Goal: Check status: Check status

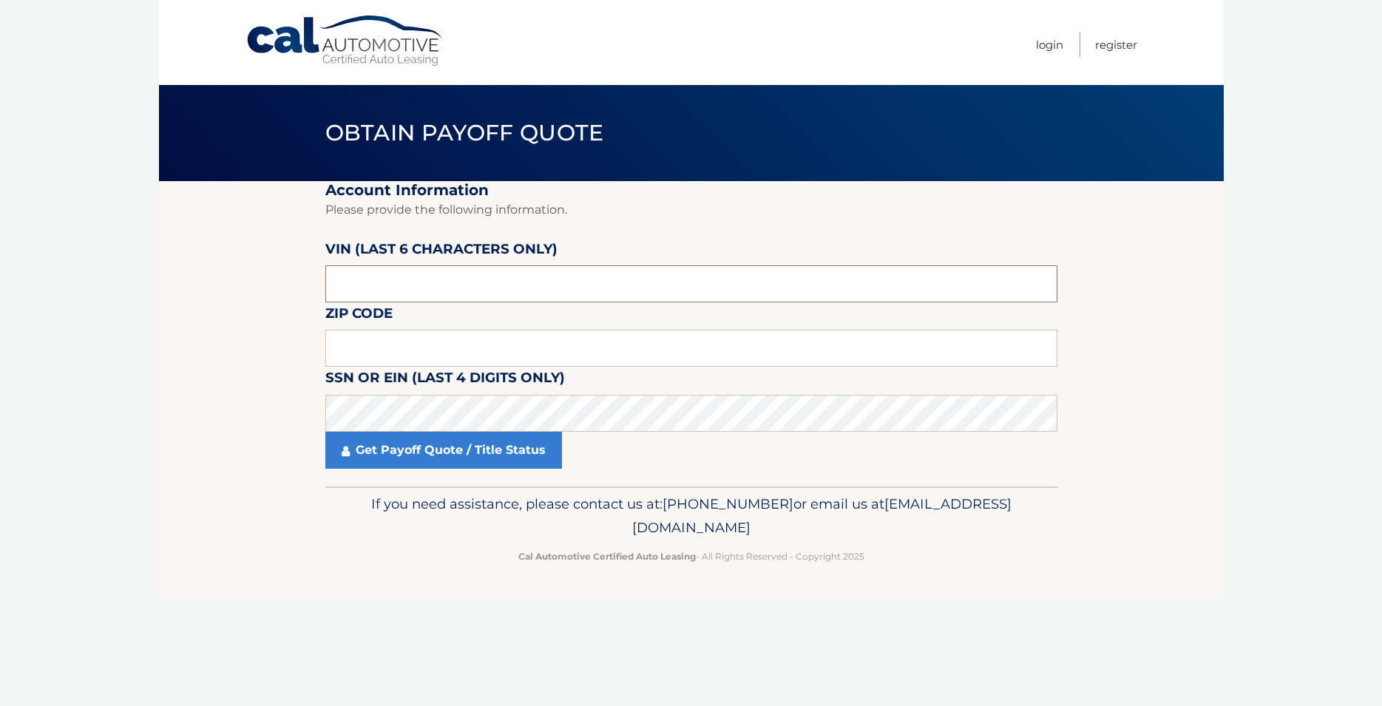
click at [409, 272] on input "text" at bounding box center [691, 283] width 732 height 37
click at [466, 341] on input "text" at bounding box center [691, 348] width 732 height 37
type input "08755"
click at [399, 275] on input "text" at bounding box center [691, 283] width 732 height 37
type input "4*****"
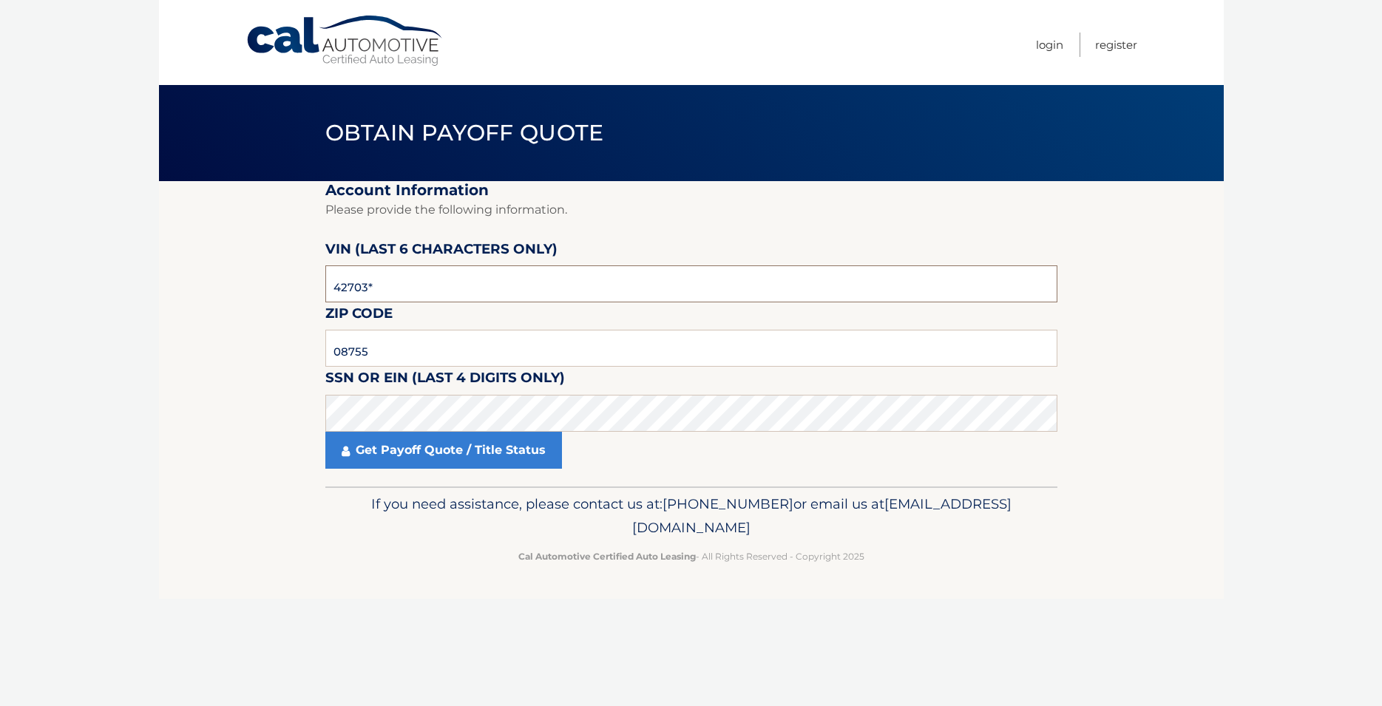
type input "427037"
click at [322, 558] on footer "If you need assistance, please contact us at: 609-807-3200 or email us at Custo…" at bounding box center [691, 542] width 1064 height 112
click at [409, 450] on link "Get Payoff Quote / Title Status" at bounding box center [443, 450] width 237 height 37
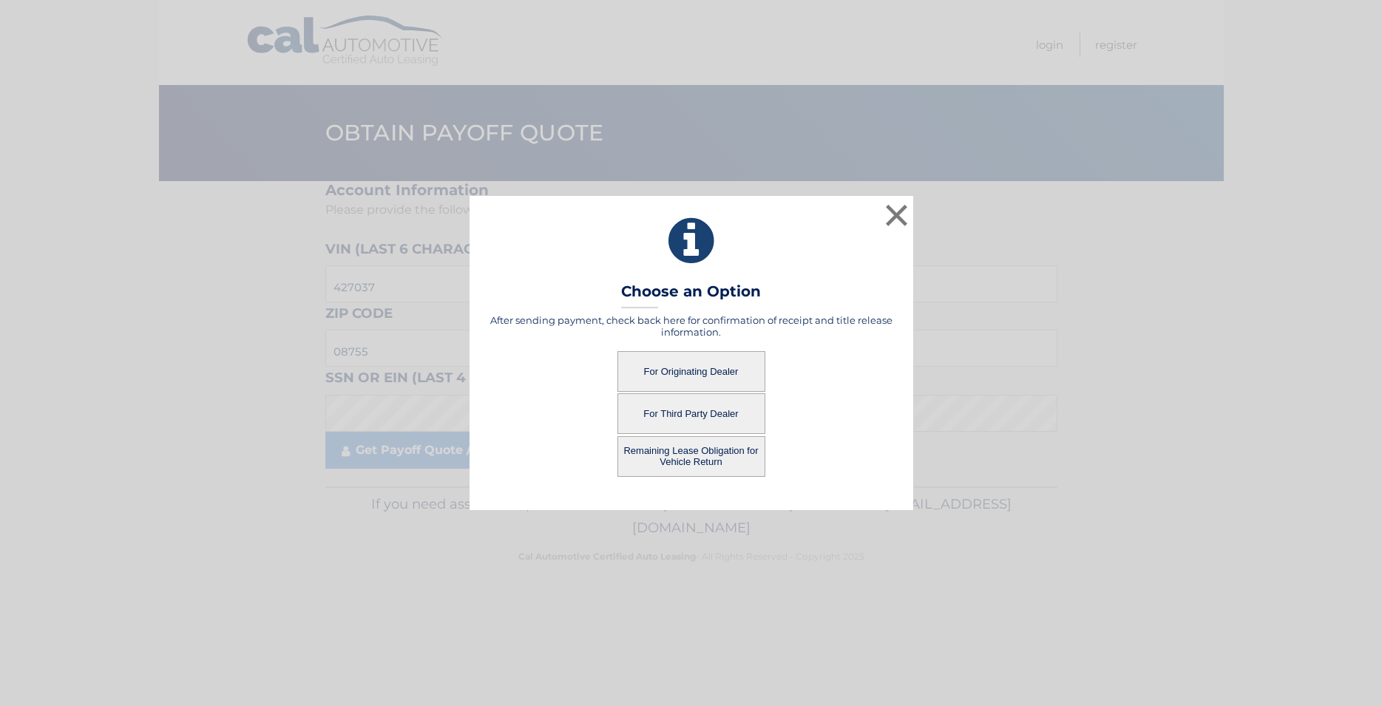
click at [680, 404] on button "For Third Party Dealer" at bounding box center [691, 413] width 148 height 41
click at [712, 418] on button "For Third Party Dealer" at bounding box center [691, 413] width 148 height 41
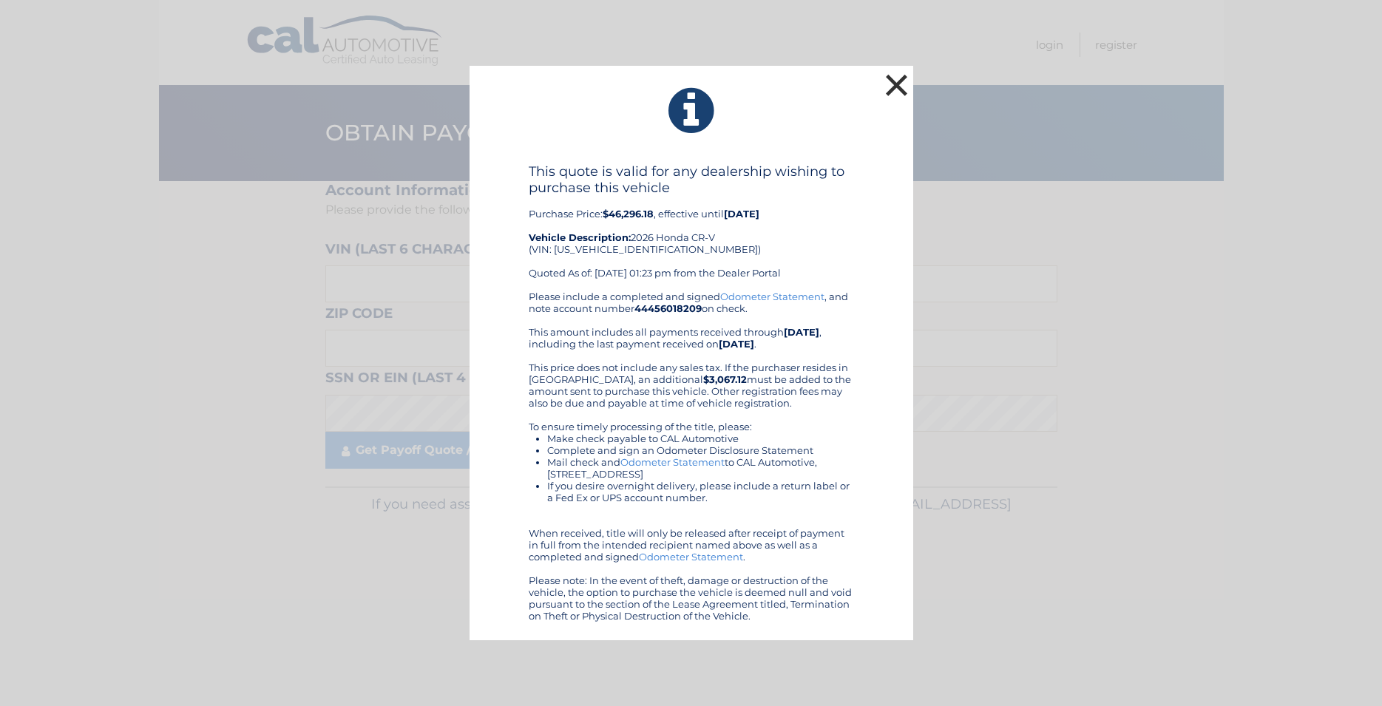
click at [887, 81] on button "×" at bounding box center [897, 85] width 30 height 30
